Goal: Task Accomplishment & Management: Use online tool/utility

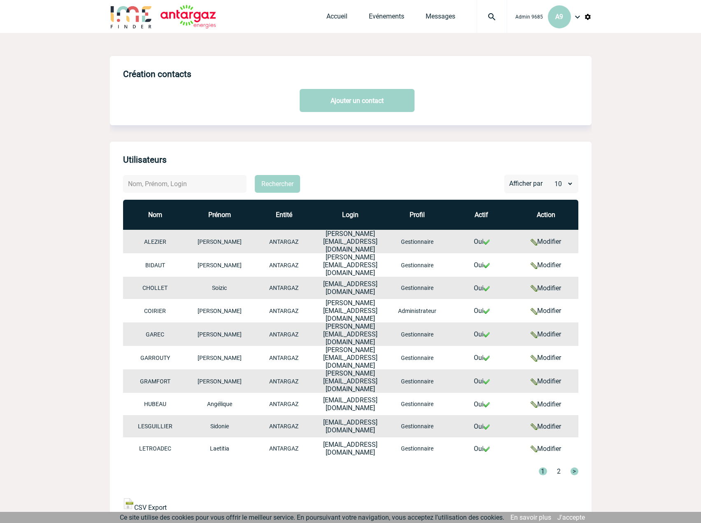
click at [193, 477] on div "Rechercher Afficher par 10 20 50 Nom Prénom Entité Login Profil Actif Action AL…" at bounding box center [351, 385] width 482 height 420
click at [157, 504] on link "CSV Export" at bounding box center [145, 508] width 44 height 8
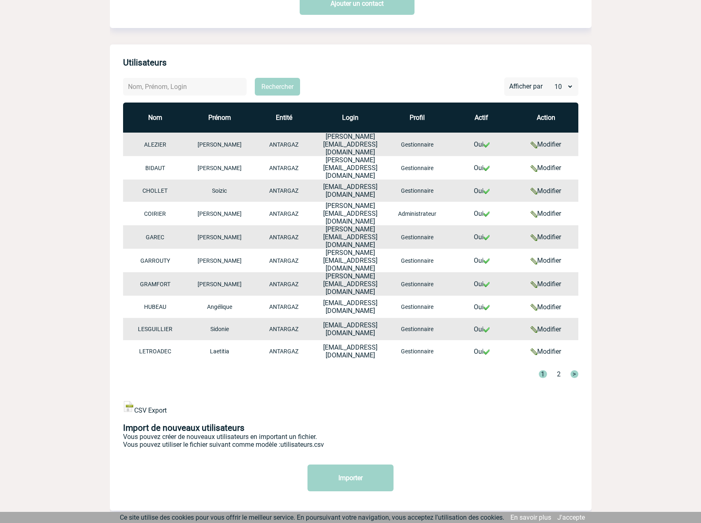
scroll to position [111, 0]
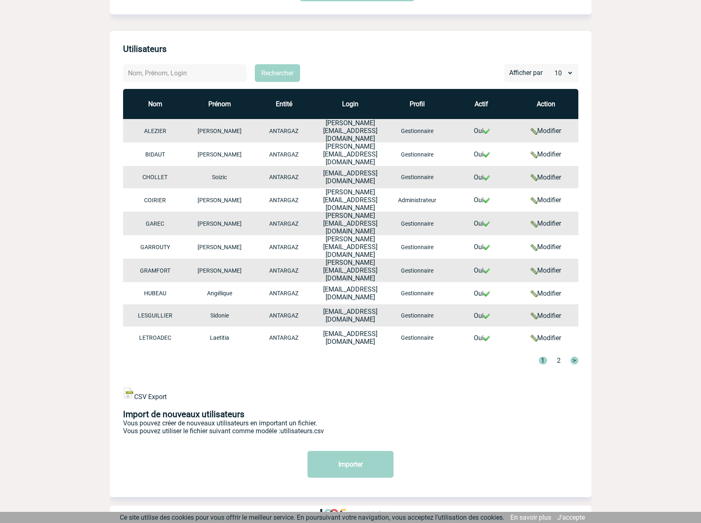
click at [306, 427] on link "utilisateurs.csv" at bounding box center [302, 431] width 44 height 8
click at [356, 95] on th "Login" at bounding box center [350, 104] width 69 height 30
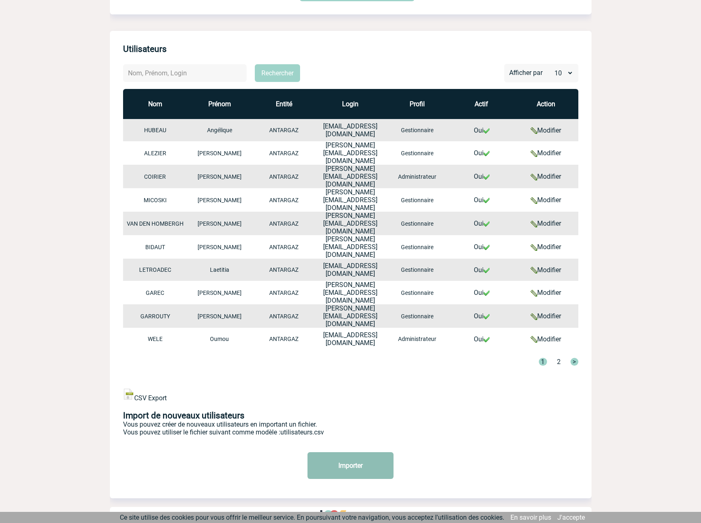
click at [338, 453] on input "Importer" at bounding box center [351, 465] width 86 height 27
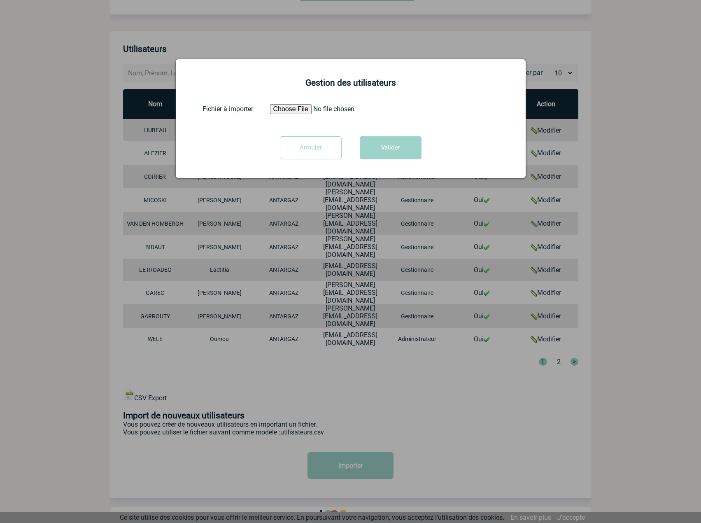
click at [309, 102] on div "Gestion des utilisateurs Fichier à importer Annuler Valider" at bounding box center [351, 118] width 350 height 119
click at [309, 110] on input "file" at bounding box center [333, 109] width 126 height 10
type input "C:\fakepath\utilisateurs.csv"
click at [397, 154] on button "Valider" at bounding box center [391, 147] width 62 height 23
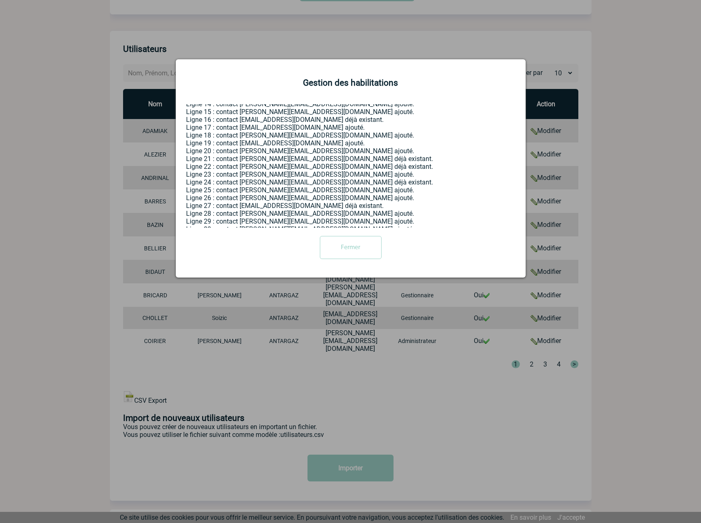
scroll to position [117, 0]
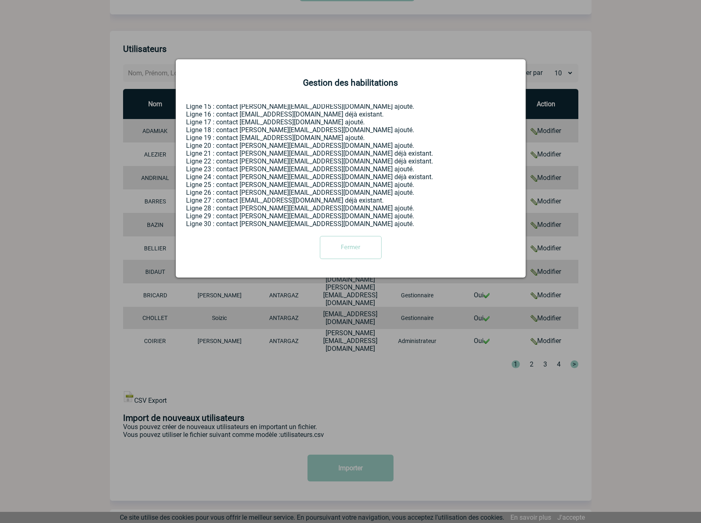
click at [342, 247] on input "Fermer" at bounding box center [351, 247] width 62 height 23
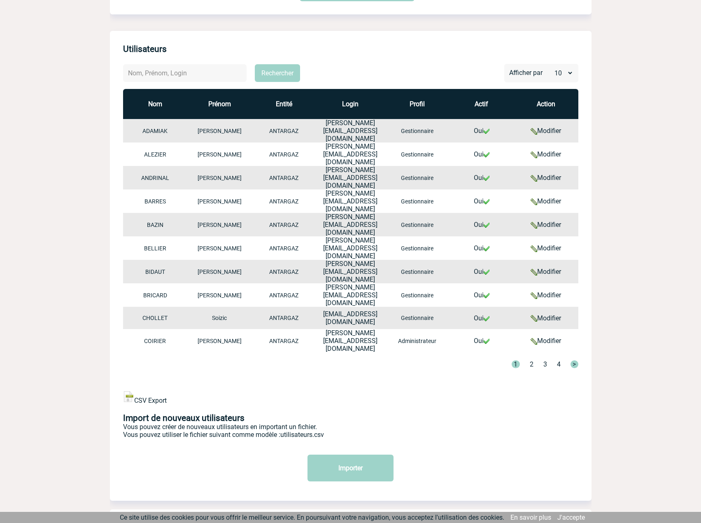
click at [543, 360] on link "3" at bounding box center [545, 364] width 4 height 8
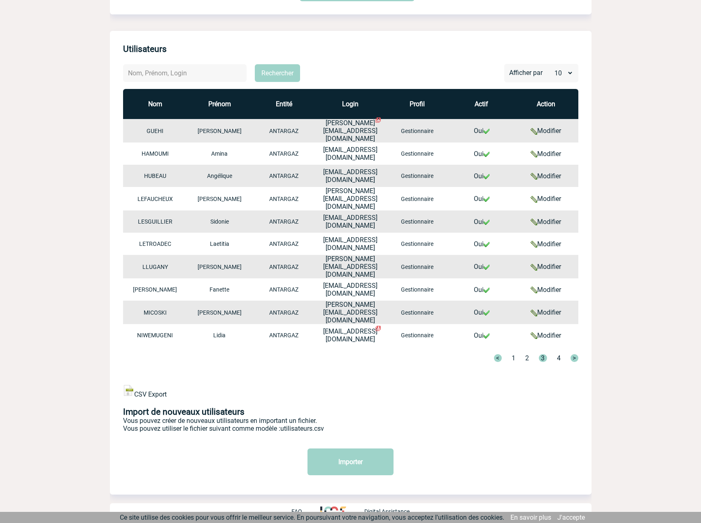
click at [560, 354] on div "< 1 2 3 4 >" at bounding box center [531, 358] width 94 height 8
click at [557, 354] on link "4" at bounding box center [559, 358] width 4 height 8
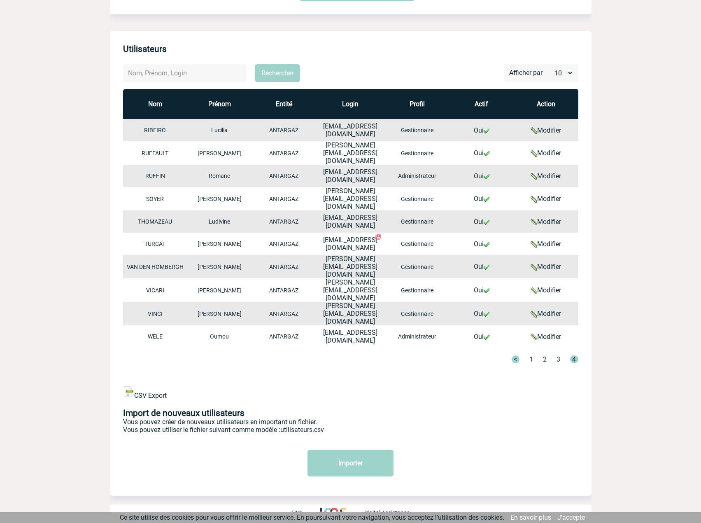
click at [557, 355] on link "3" at bounding box center [559, 359] width 4 height 8
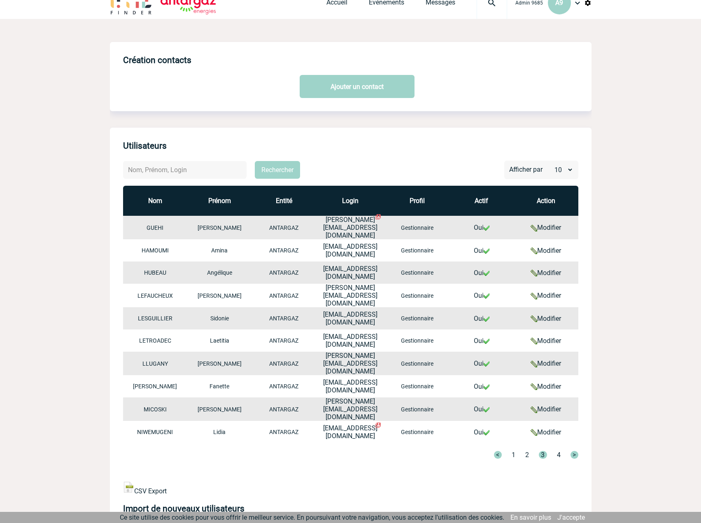
scroll to position [0, 0]
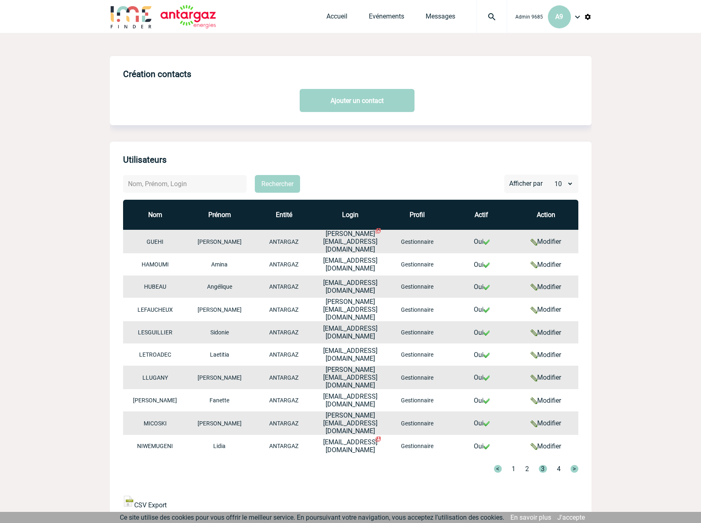
click at [581, 12] on img at bounding box center [578, 17] width 10 height 10
click at [542, 107] on li "Déconnexion" at bounding box center [544, 107] width 95 height 16
